Goal: Check status: Check status

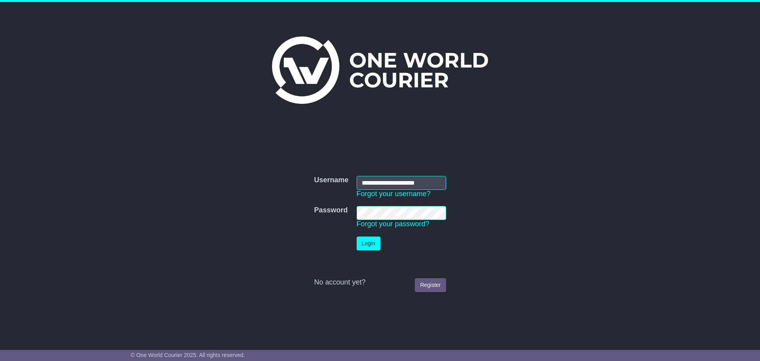
click at [367, 244] on button "Login" at bounding box center [369, 243] width 24 height 14
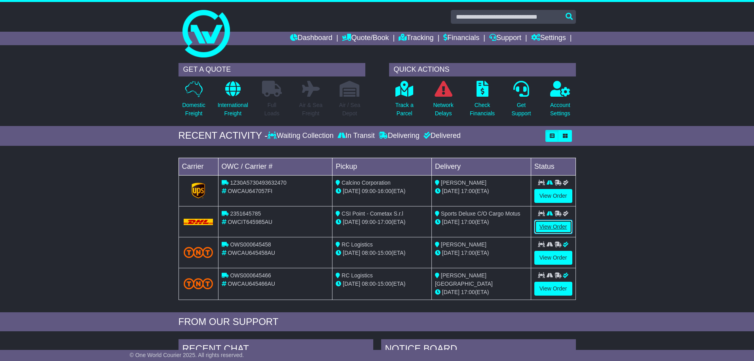
click at [549, 224] on link "View Order" at bounding box center [554, 227] width 38 height 14
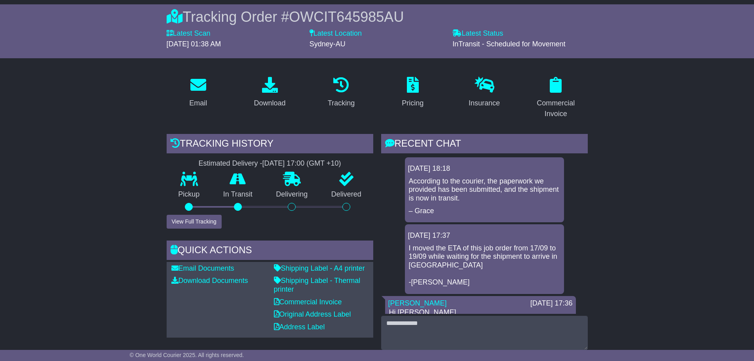
scroll to position [119, 0]
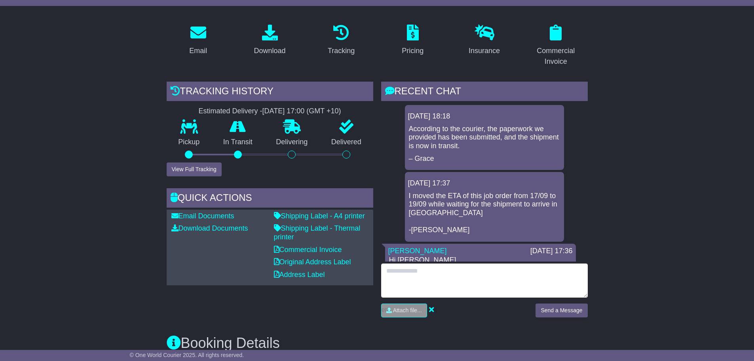
click at [508, 274] on textarea at bounding box center [484, 280] width 207 height 34
click at [419, 271] on textarea "**********" at bounding box center [484, 280] width 207 height 34
click at [415, 272] on textarea "**********" at bounding box center [484, 280] width 207 height 34
type textarea "**********"
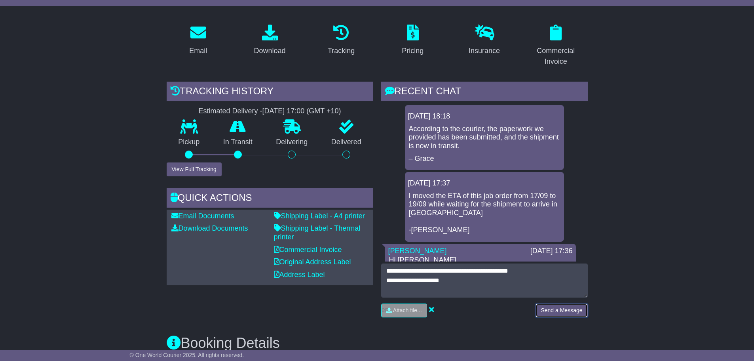
click at [549, 310] on button "Send a Message" at bounding box center [562, 310] width 52 height 14
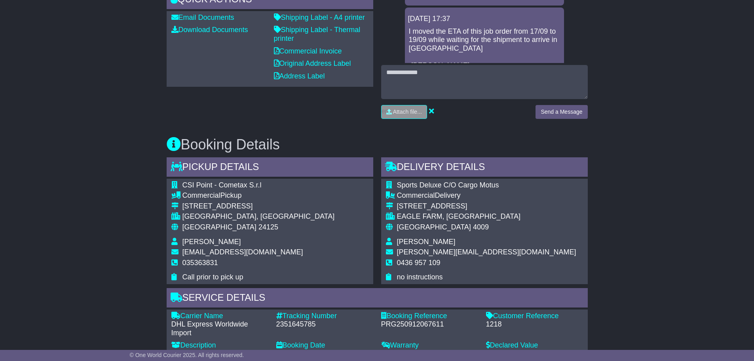
scroll to position [475, 0]
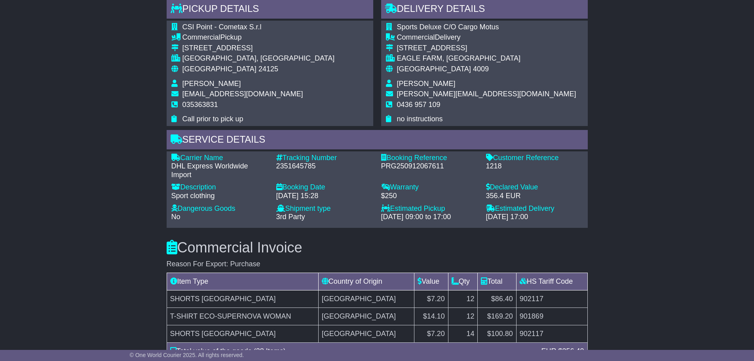
drag, startPoint x: 330, startPoint y: 166, endPoint x: 318, endPoint y: 165, distance: 12.3
click at [322, 165] on div "2351645785" at bounding box center [324, 166] width 97 height 9
click at [316, 165] on div "2351645785" at bounding box center [324, 166] width 97 height 9
click at [308, 165] on div "2351645785" at bounding box center [324, 166] width 97 height 9
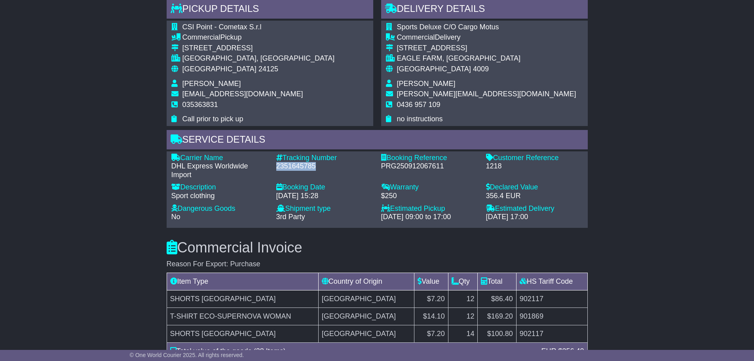
copy div "2351645785"
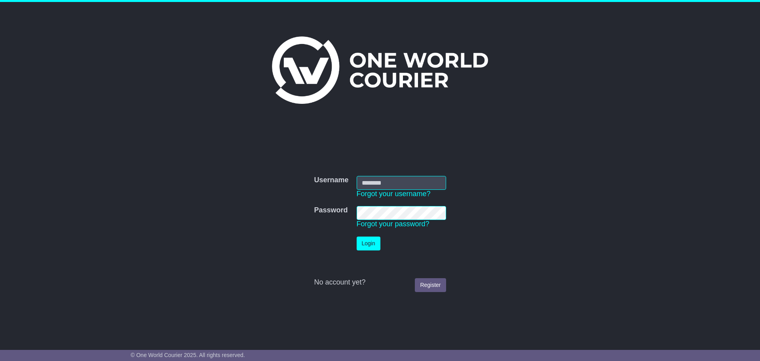
type input "**********"
drag, startPoint x: 0, startPoint y: 0, endPoint x: 376, endPoint y: 221, distance: 436.1
click at [377, 236] on button "Login" at bounding box center [370, 243] width 24 height 14
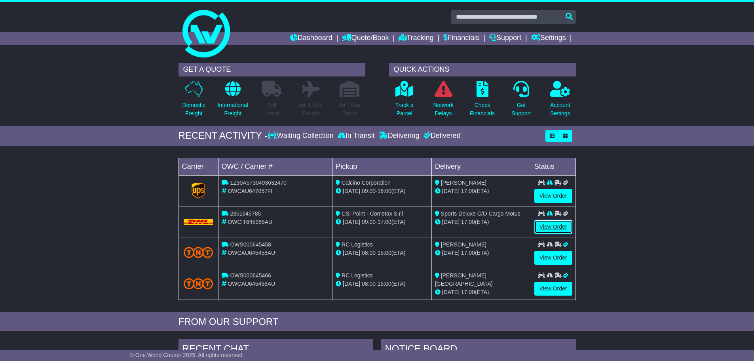
click at [561, 225] on link "View Order" at bounding box center [554, 227] width 38 height 14
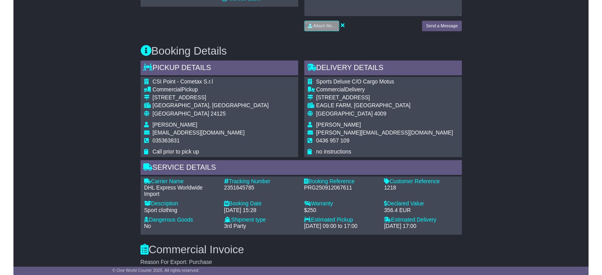
scroll to position [396, 0]
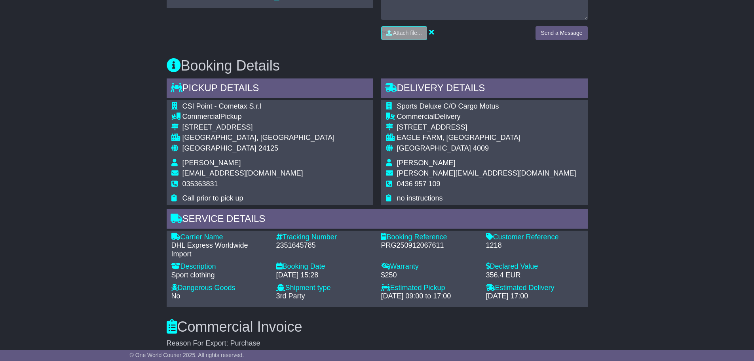
click at [299, 246] on div "2351645785" at bounding box center [324, 245] width 97 height 9
copy div "2351645785"
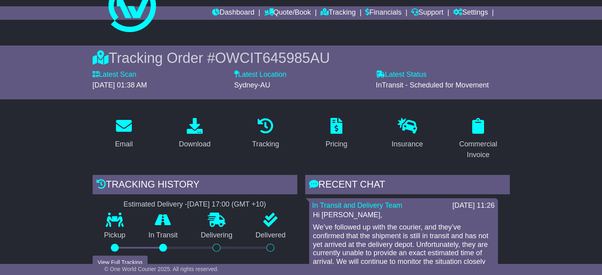
scroll to position [0, 0]
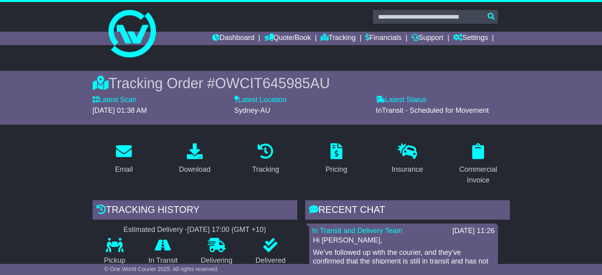
click at [339, 87] on div "Tracking Order # OWCIT645985AU" at bounding box center [301, 83] width 417 height 17
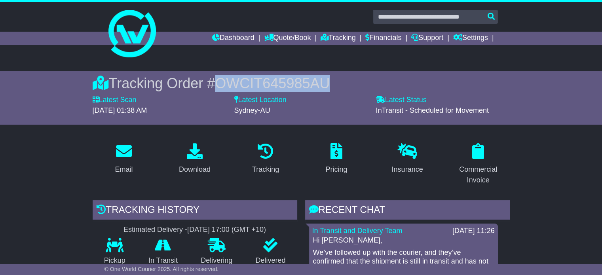
drag, startPoint x: 336, startPoint y: 85, endPoint x: 222, endPoint y: 82, distance: 114.5
click at [222, 82] on div "Tracking Order # OWCIT645985AU" at bounding box center [301, 83] width 417 height 17
copy span "OWCIT645985AU"
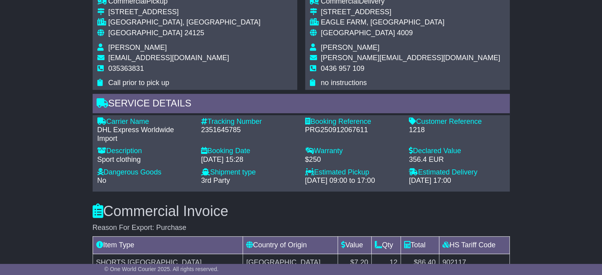
scroll to position [515, 0]
